Goal: Task Accomplishment & Management: Use online tool/utility

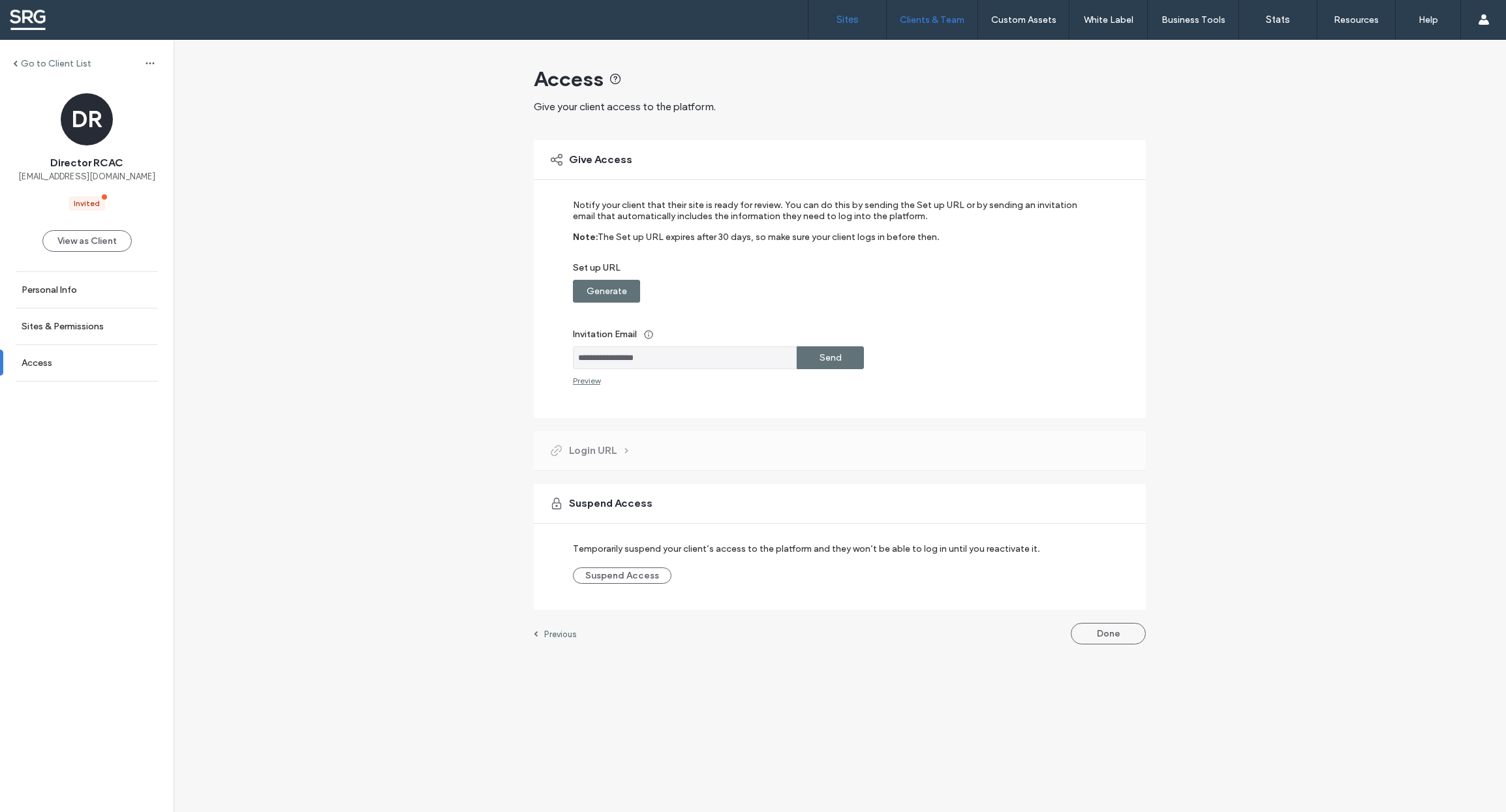
click at [844, 17] on label "Sites" at bounding box center [848, 19] width 23 height 12
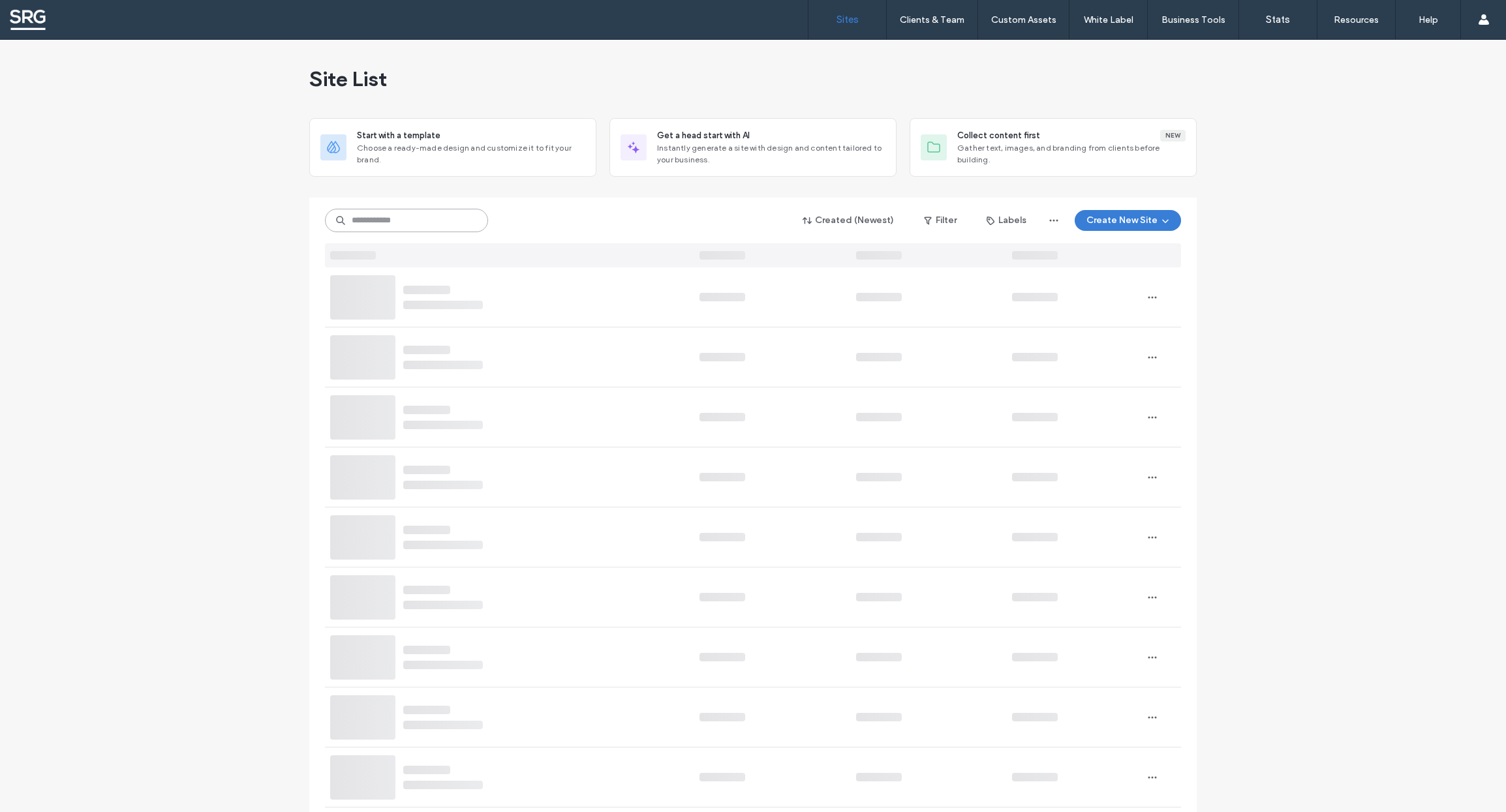
click at [374, 220] on input at bounding box center [406, 221] width 163 height 24
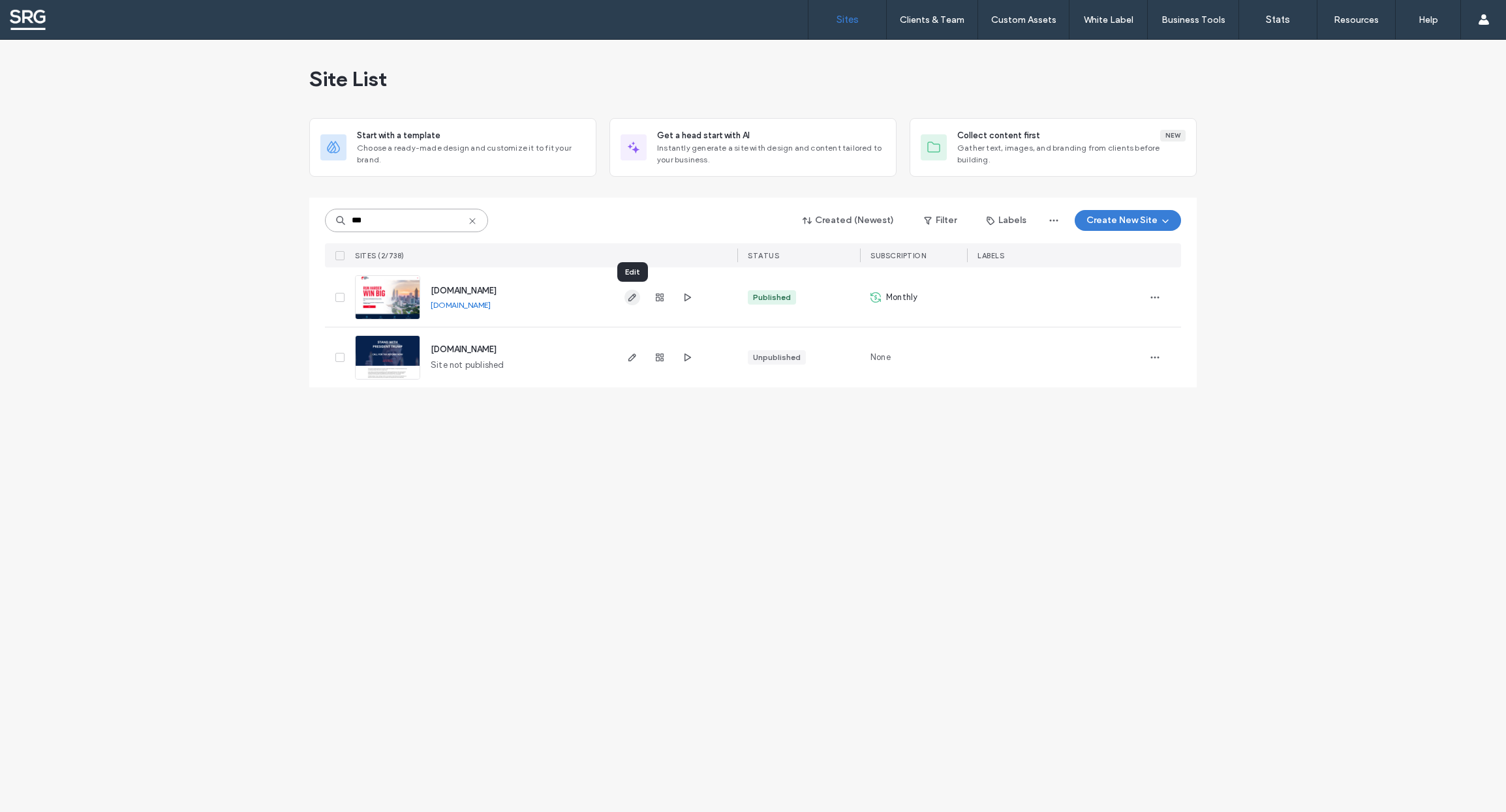
type input "***"
click at [630, 294] on icon "button" at bounding box center [632, 297] width 11 height 11
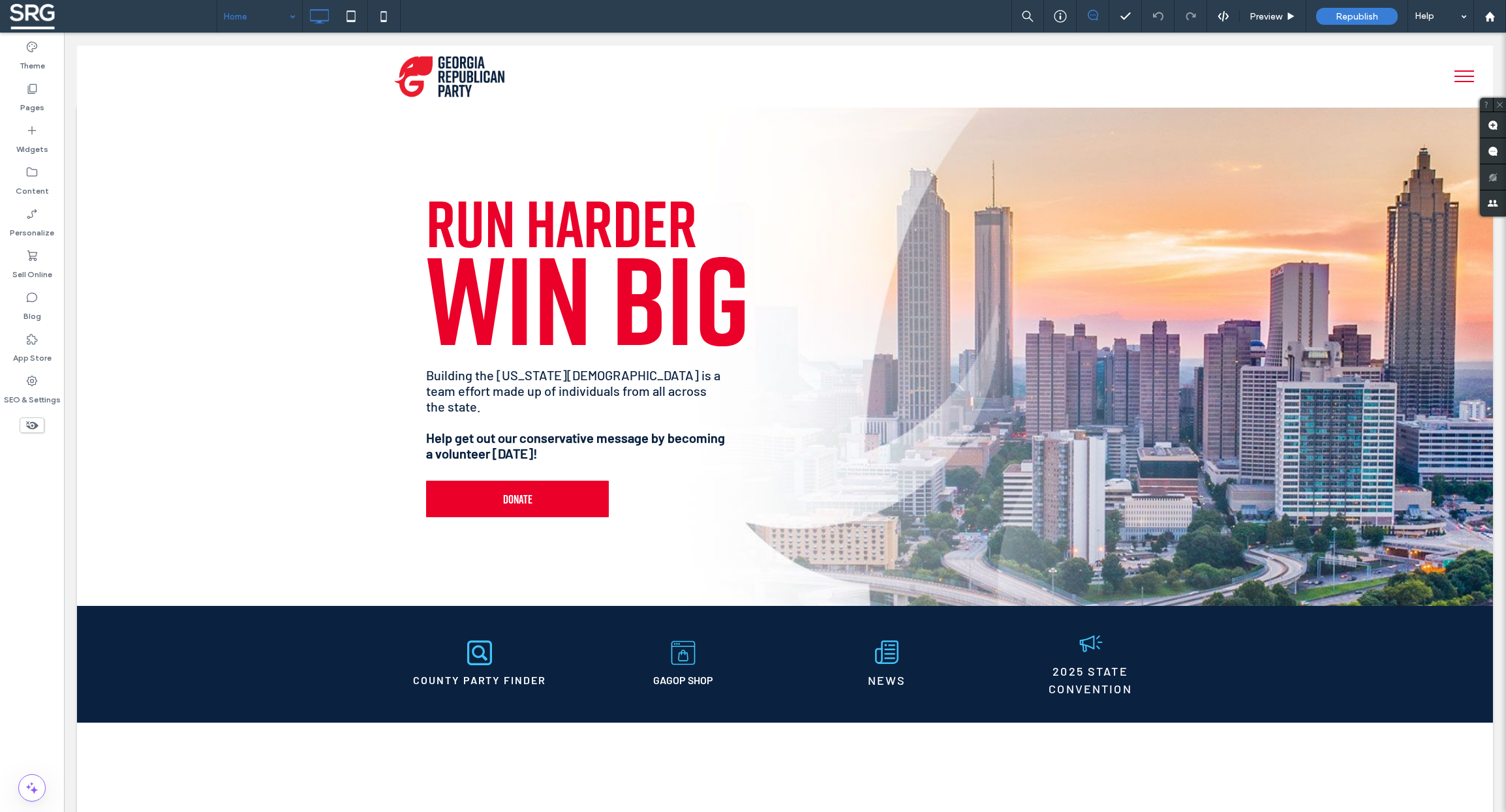
click at [289, 10] on div "Home" at bounding box center [260, 16] width 85 height 33
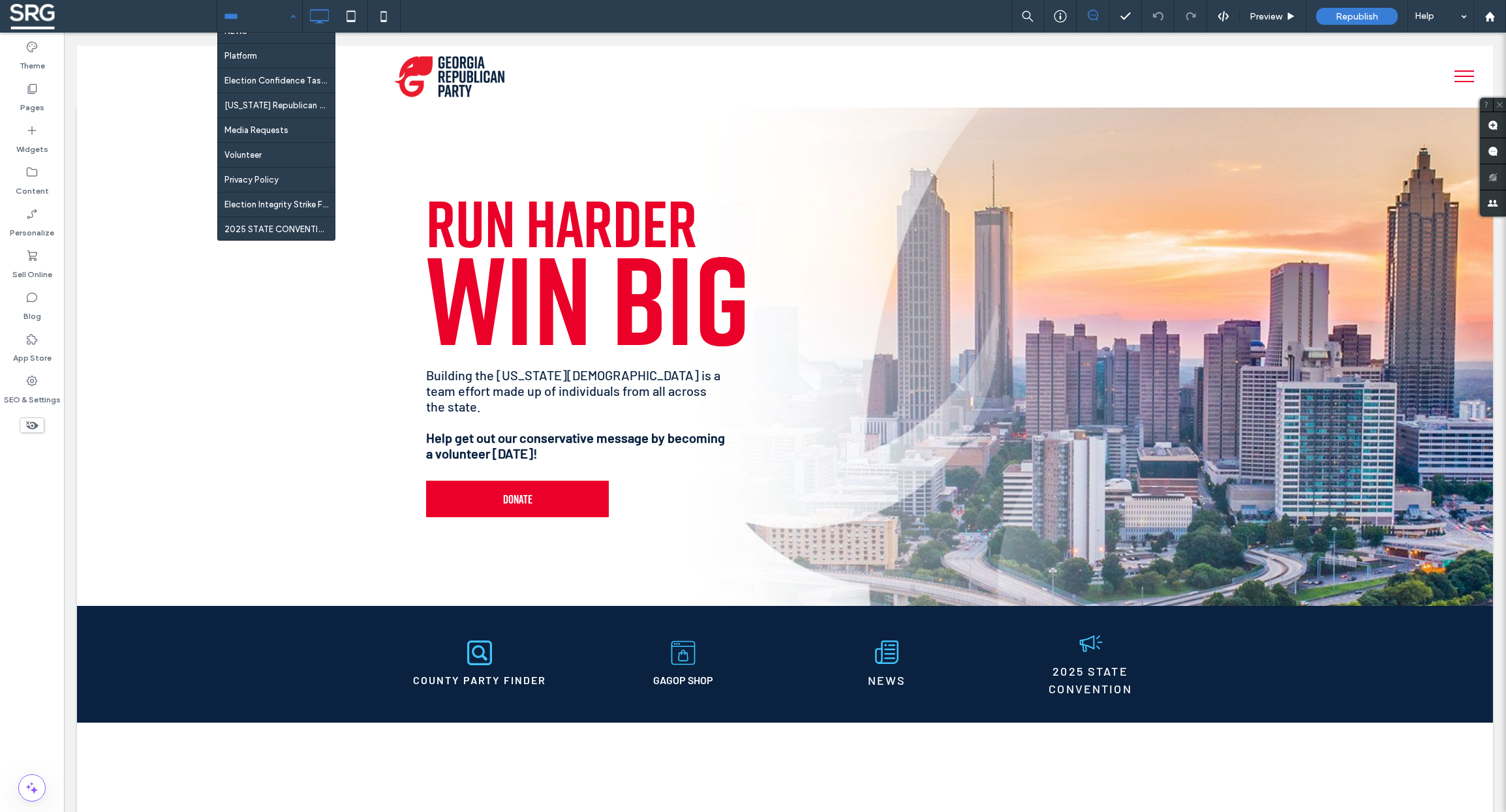
scroll to position [4645, 0]
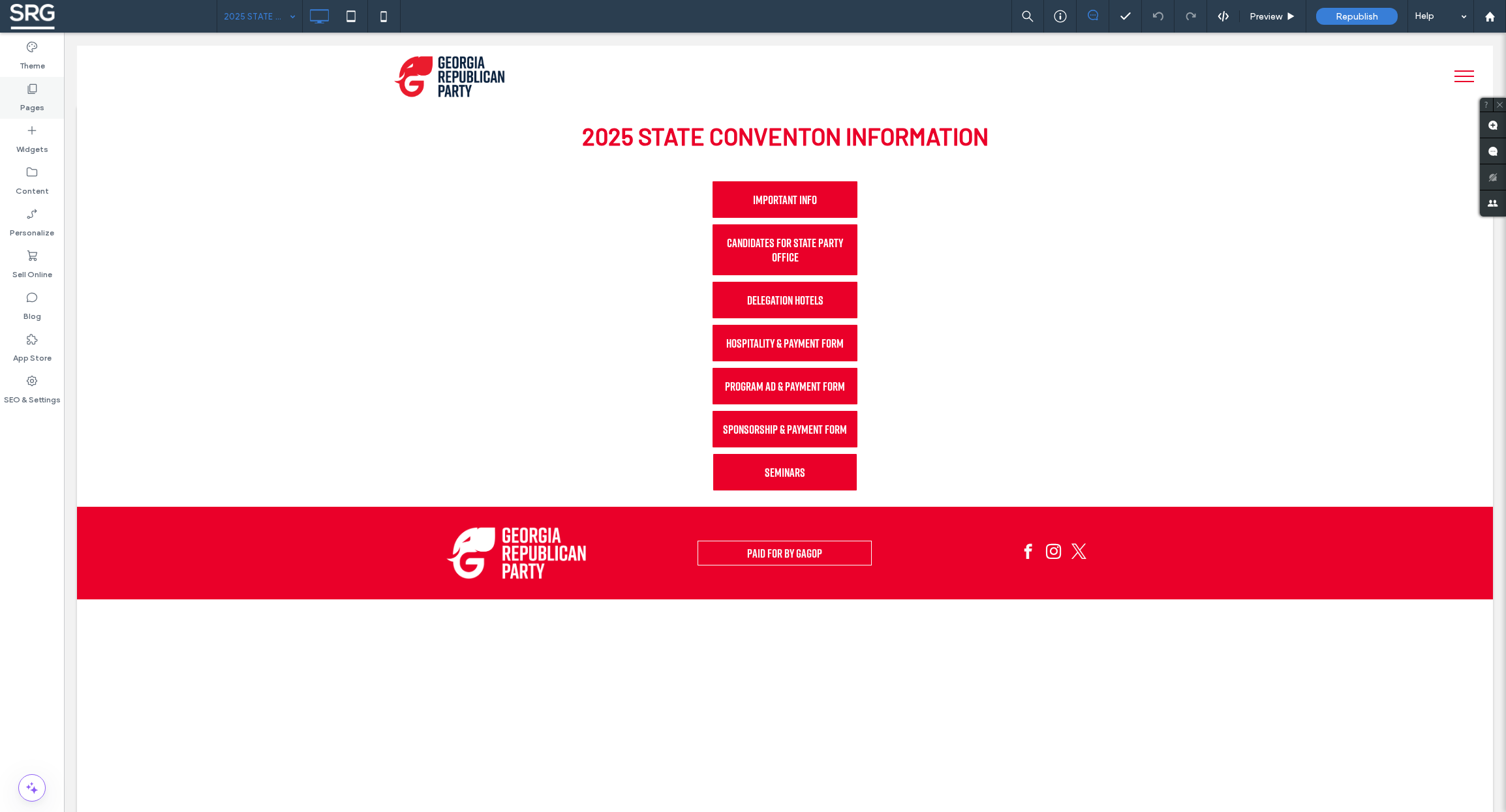
click at [36, 97] on label "Pages" at bounding box center [32, 104] width 24 height 18
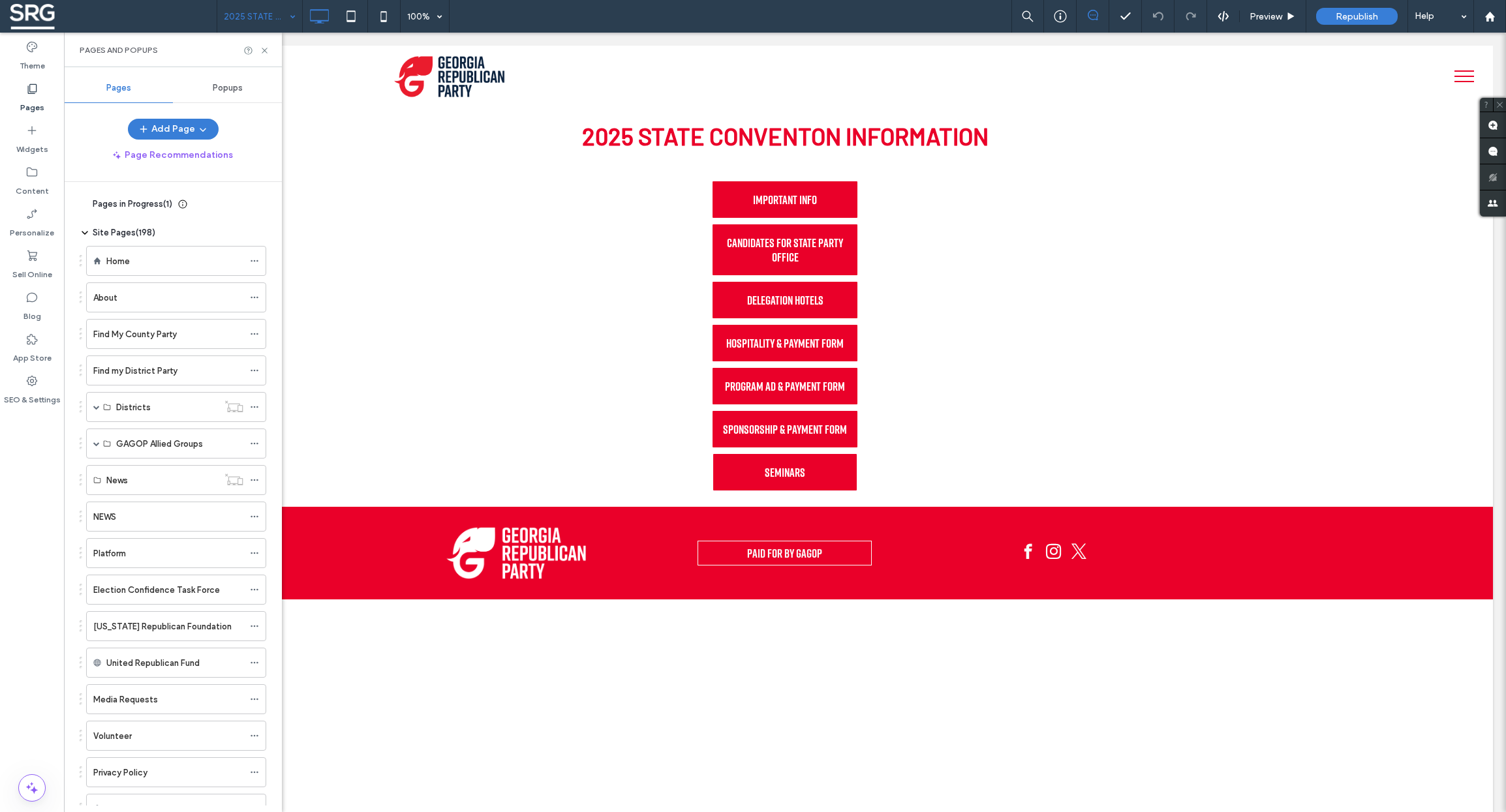
click at [84, 203] on use at bounding box center [84, 204] width 3 height 5
click at [154, 229] on div "New Page" at bounding box center [173, 236] width 185 height 29
click at [174, 233] on div "New Page" at bounding box center [159, 236] width 144 height 14
